Goal: Check status: Check status

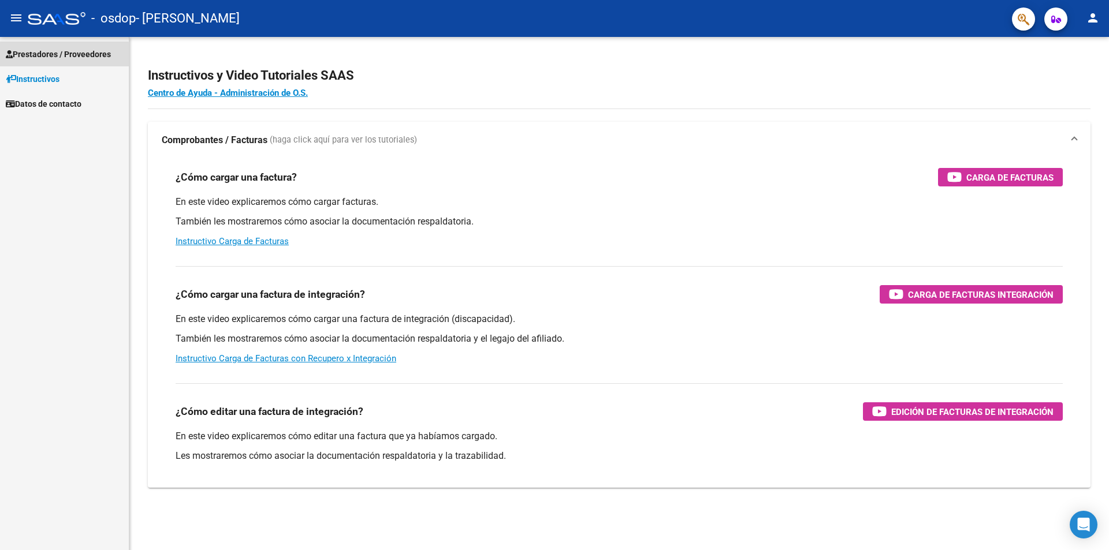
click at [48, 56] on span "Prestadores / Proveedores" at bounding box center [58, 54] width 105 height 13
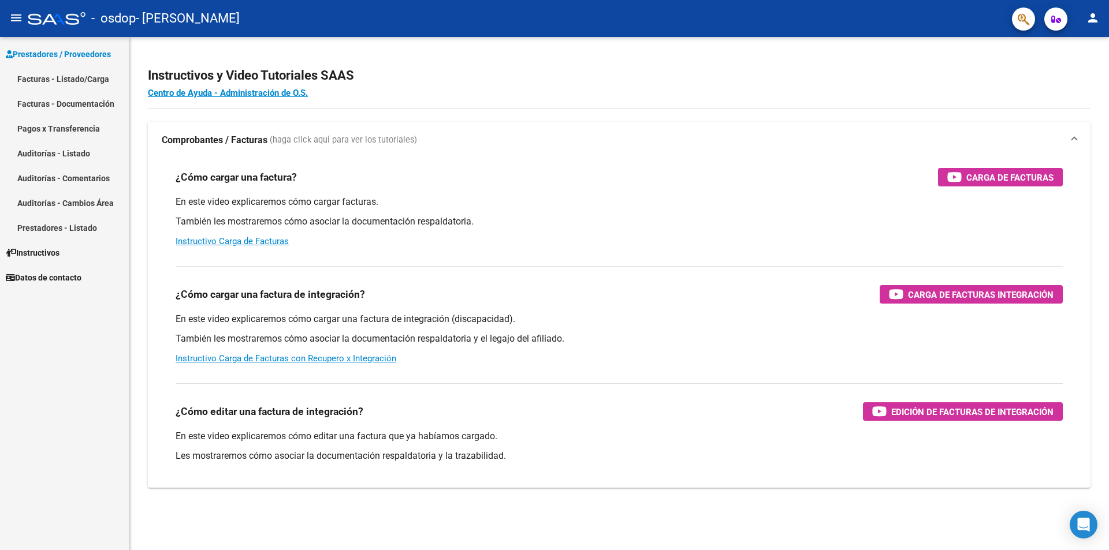
click at [50, 79] on link "Facturas - Listado/Carga" at bounding box center [64, 78] width 129 height 25
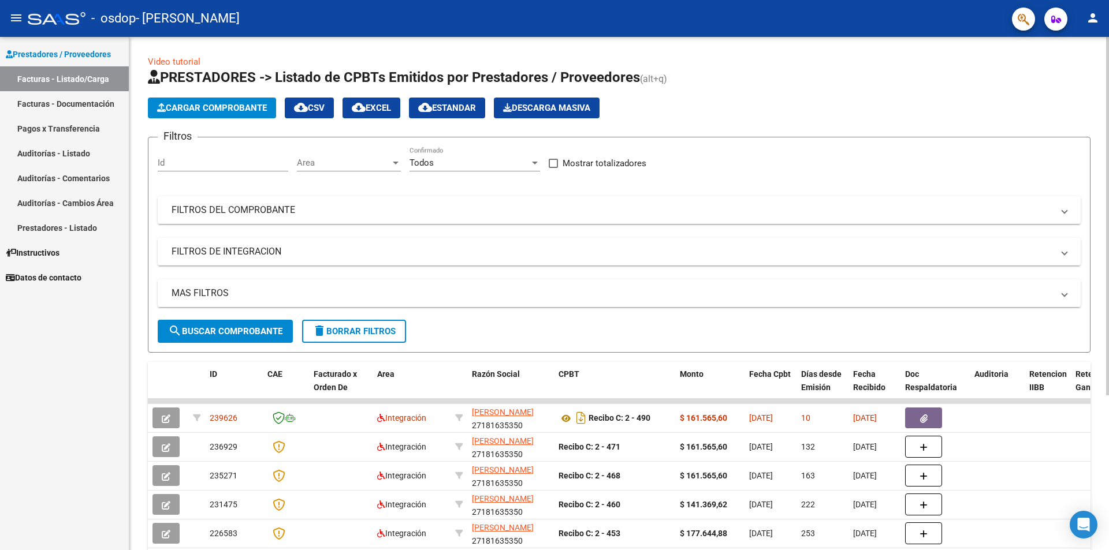
scroll to position [58, 0]
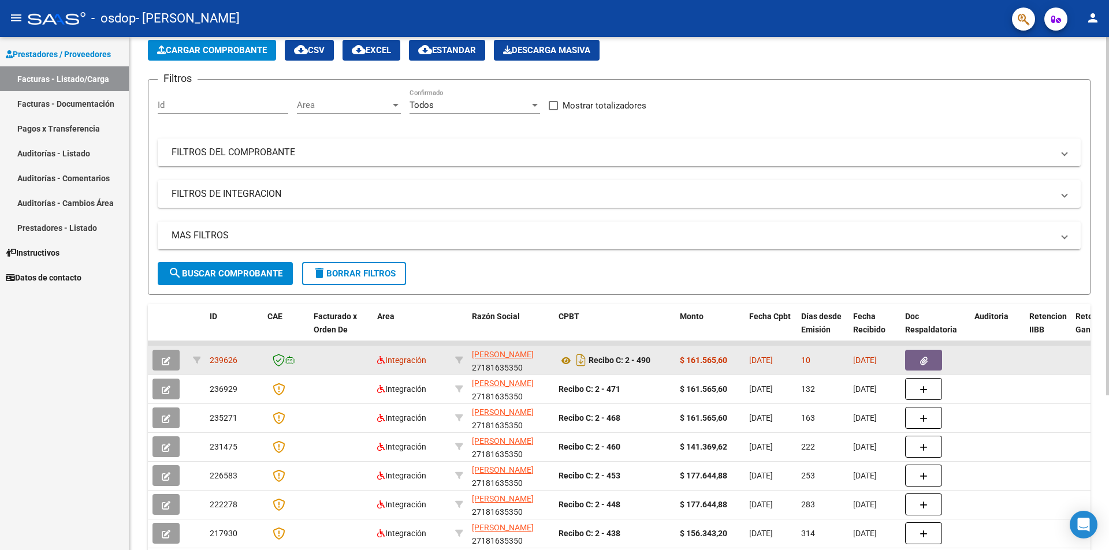
click at [927, 361] on button "button" at bounding box center [923, 360] width 37 height 21
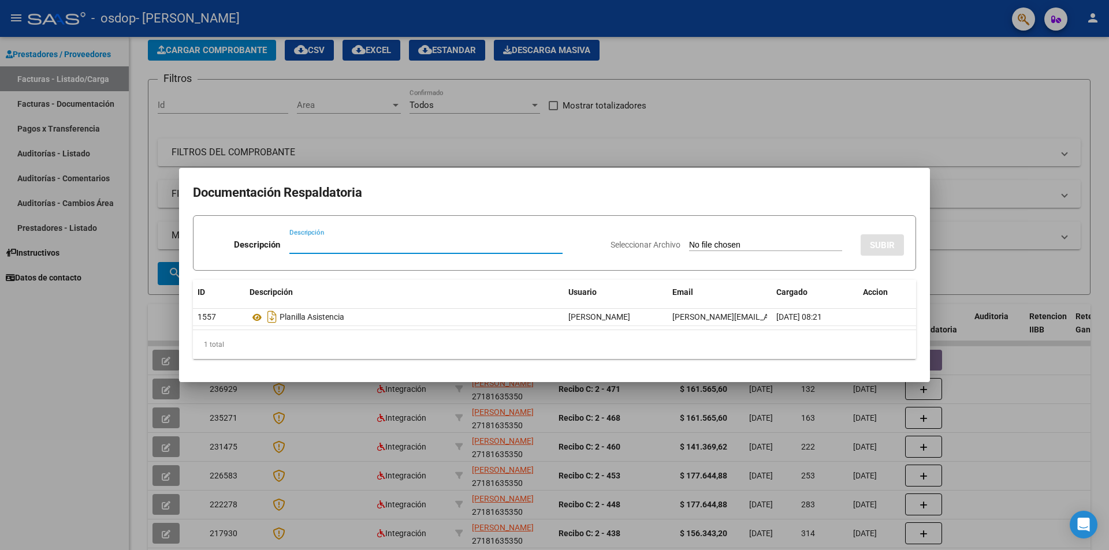
click at [741, 109] on div at bounding box center [554, 275] width 1109 height 550
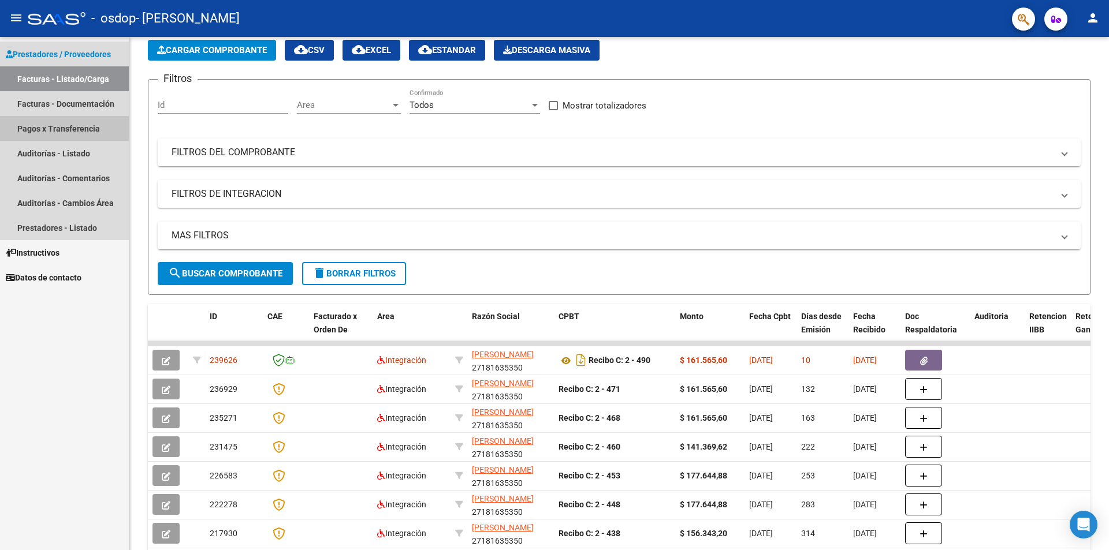
click at [36, 128] on link "Pagos x Transferencia" at bounding box center [64, 128] width 129 height 25
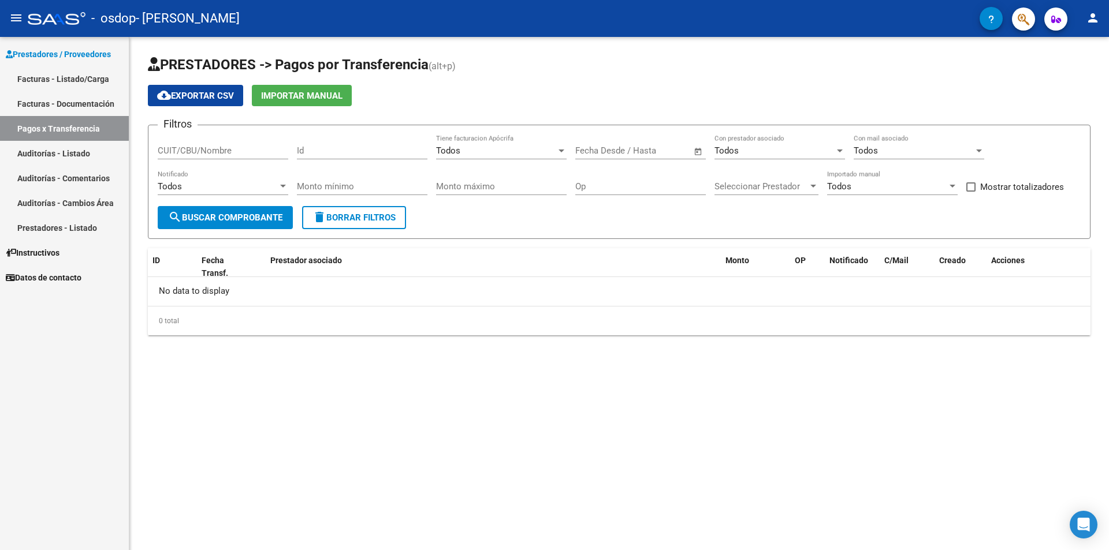
click at [221, 218] on span "search Buscar Comprobante" at bounding box center [225, 218] width 114 height 10
click at [199, 150] on input "CUIT/CBU/Nombre" at bounding box center [223, 151] width 131 height 10
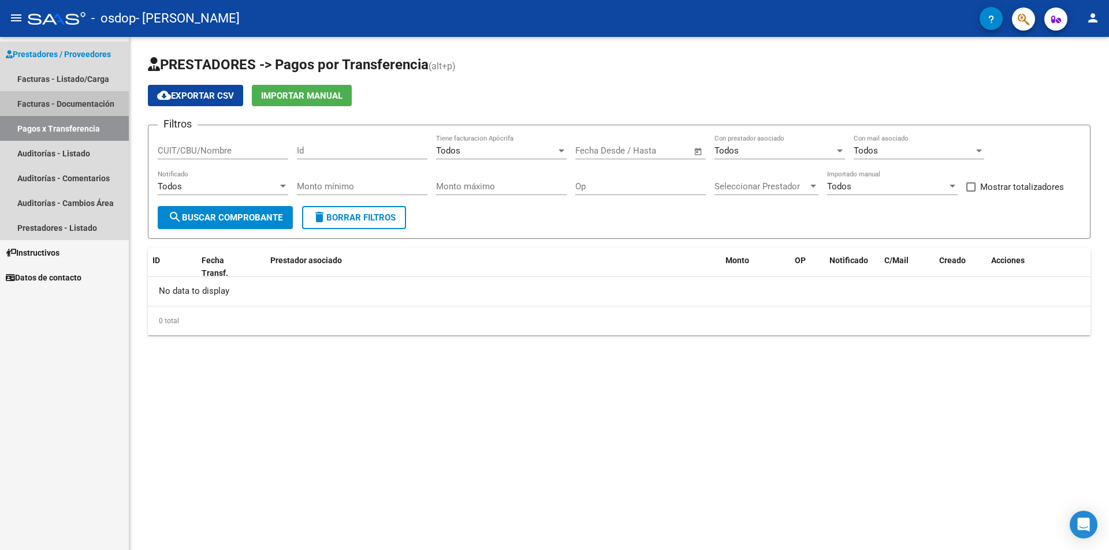
click at [42, 100] on link "Facturas - Documentación" at bounding box center [64, 103] width 129 height 25
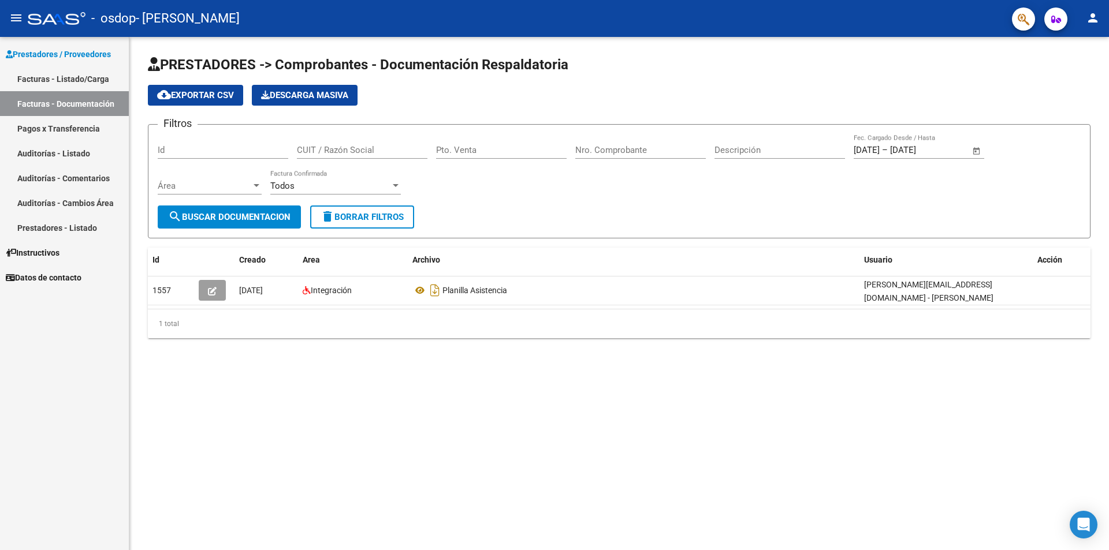
click at [200, 214] on span "search Buscar Documentacion" at bounding box center [229, 217] width 122 height 10
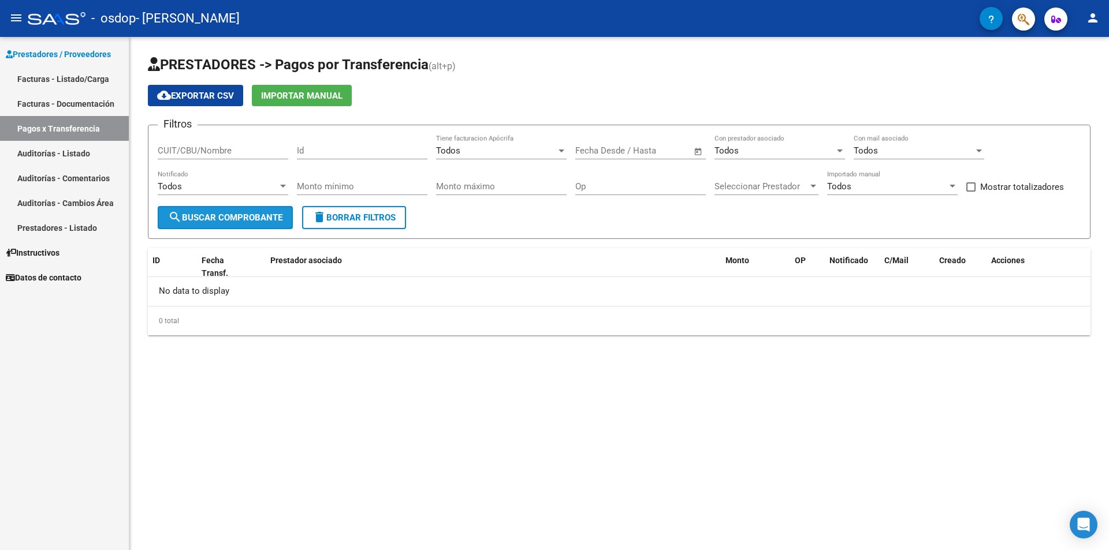
click at [223, 213] on span "search Buscar Comprobante" at bounding box center [225, 218] width 114 height 10
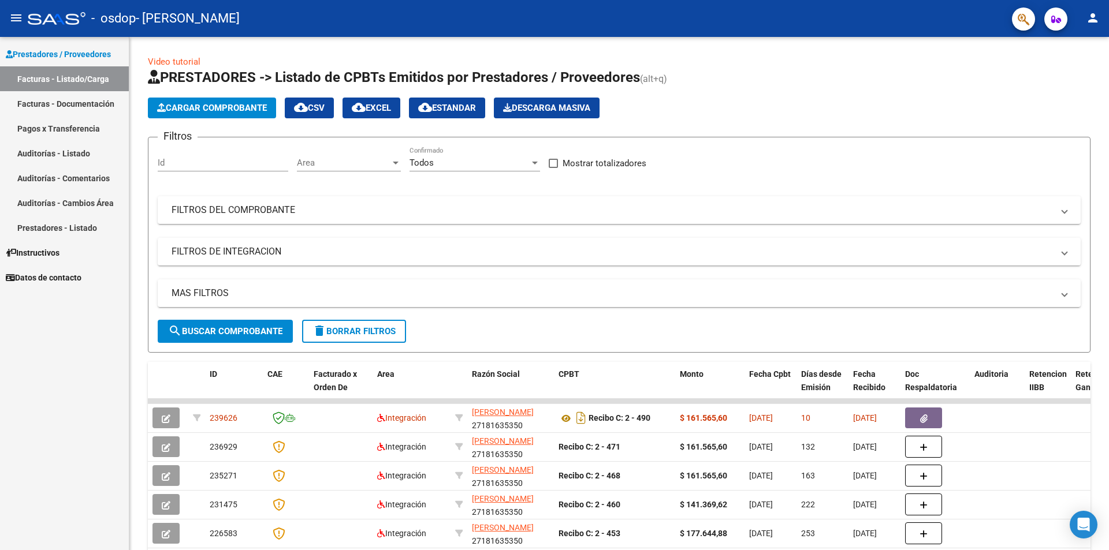
click at [41, 128] on link "Pagos x Transferencia" at bounding box center [64, 128] width 129 height 25
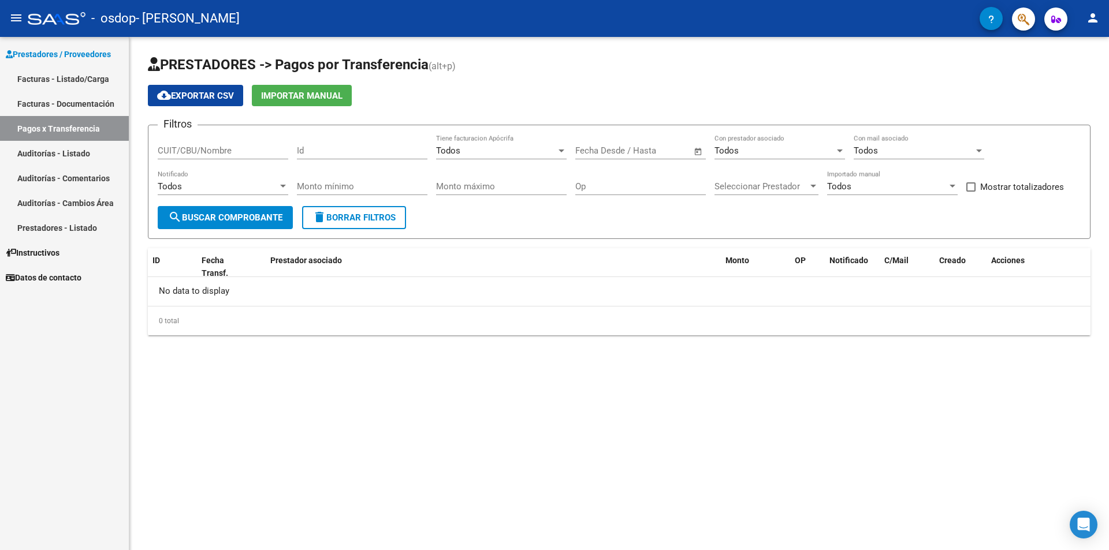
click at [233, 150] on input "CUIT/CBU/Nombre" at bounding box center [223, 151] width 131 height 10
type input "27181635350"
click at [240, 216] on span "search Buscar Comprobante" at bounding box center [225, 218] width 114 height 10
